Goal: Task Accomplishment & Management: Manage account settings

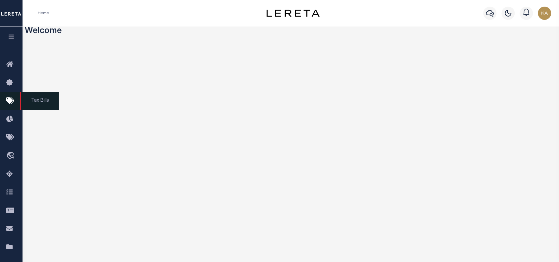
click at [9, 99] on icon at bounding box center [11, 101] width 11 height 8
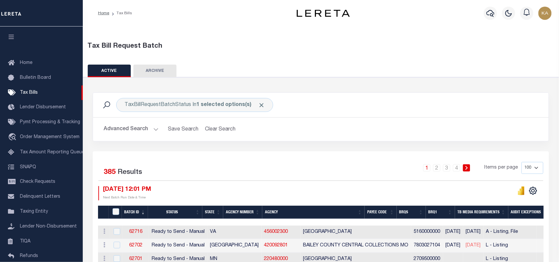
scroll to position [166, 0]
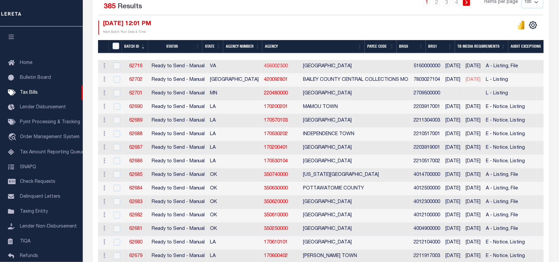
click at [264, 65] on link "456002300" at bounding box center [276, 66] width 24 height 5
checkbox input "true"
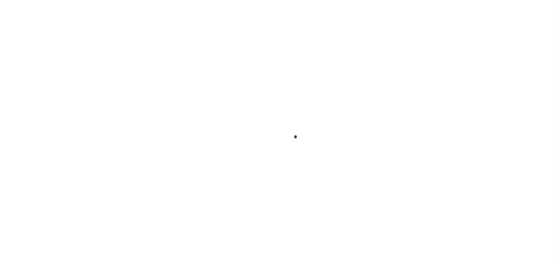
select select
checkbox input "false"
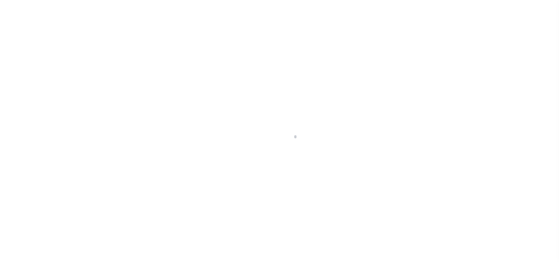
checkbox input "false"
type input "5160000000"
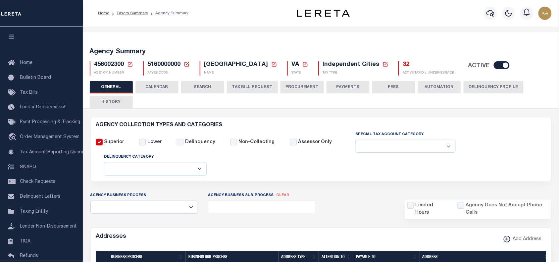
click at [147, 86] on button "CALENDAR" at bounding box center [157, 87] width 43 height 13
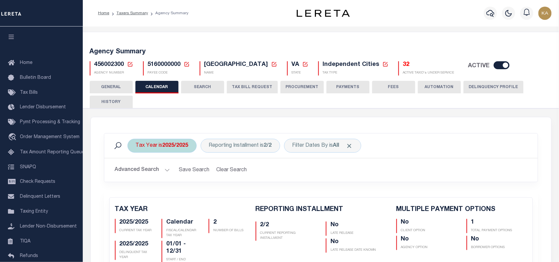
checkbox input "false"
type input "1"
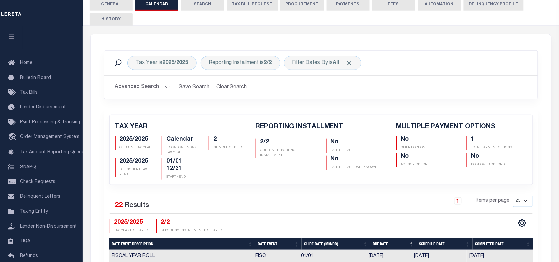
scroll to position [290, 0]
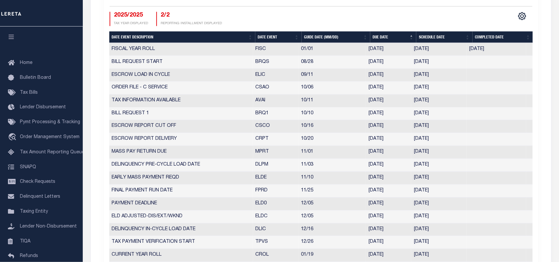
click at [279, 34] on th "Date Event" at bounding box center [279, 37] width 46 height 12
checkbox input "false"
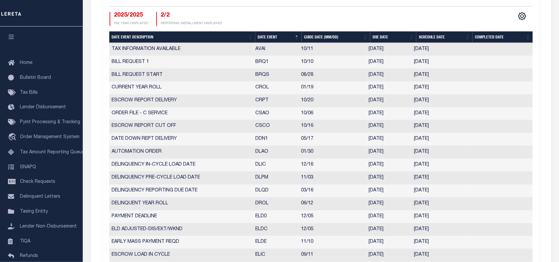
drag, startPoint x: 253, startPoint y: 72, endPoint x: 453, endPoint y: 70, distance: 200.8
click at [453, 70] on tr "BILL REQUEST START BRQS 08/28 [DATE] [DATE] 4233887" at bounding box center [321, 75] width 424 height 13
